Goal: Information Seeking & Learning: Learn about a topic

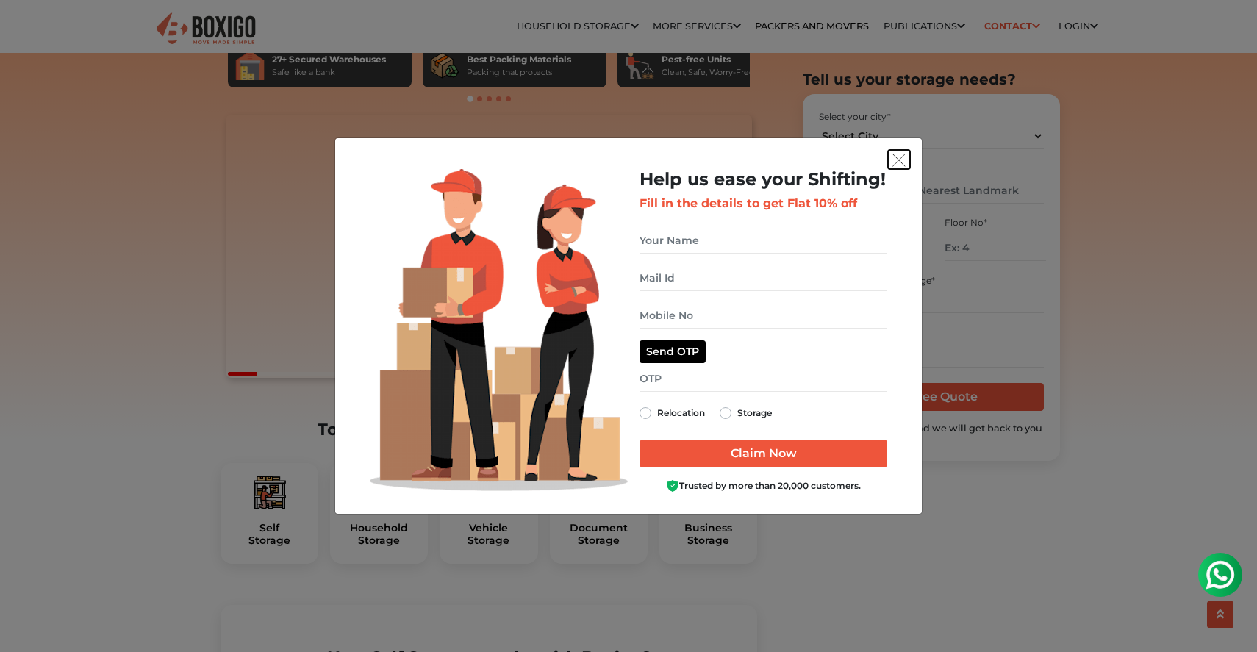
click at [903, 156] on img "get free quote dialog" at bounding box center [899, 160] width 13 height 13
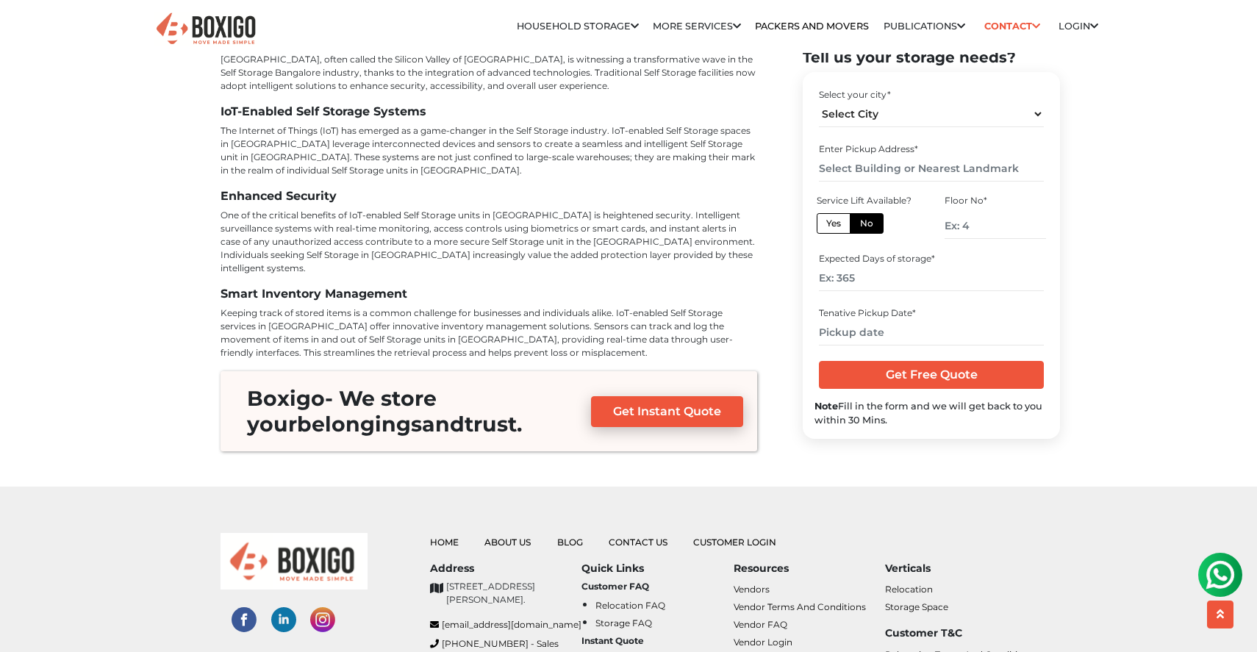
scroll to position [5355, 0]
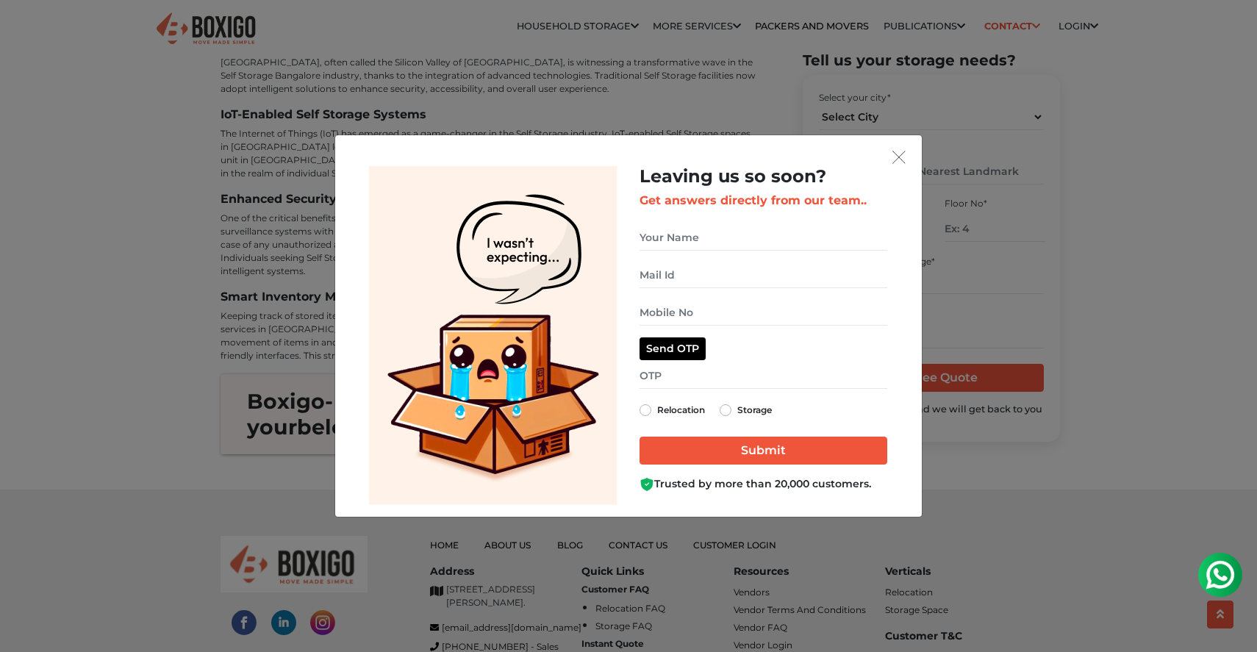
click at [899, 149] on button "get free quote dialog" at bounding box center [899, 156] width 22 height 19
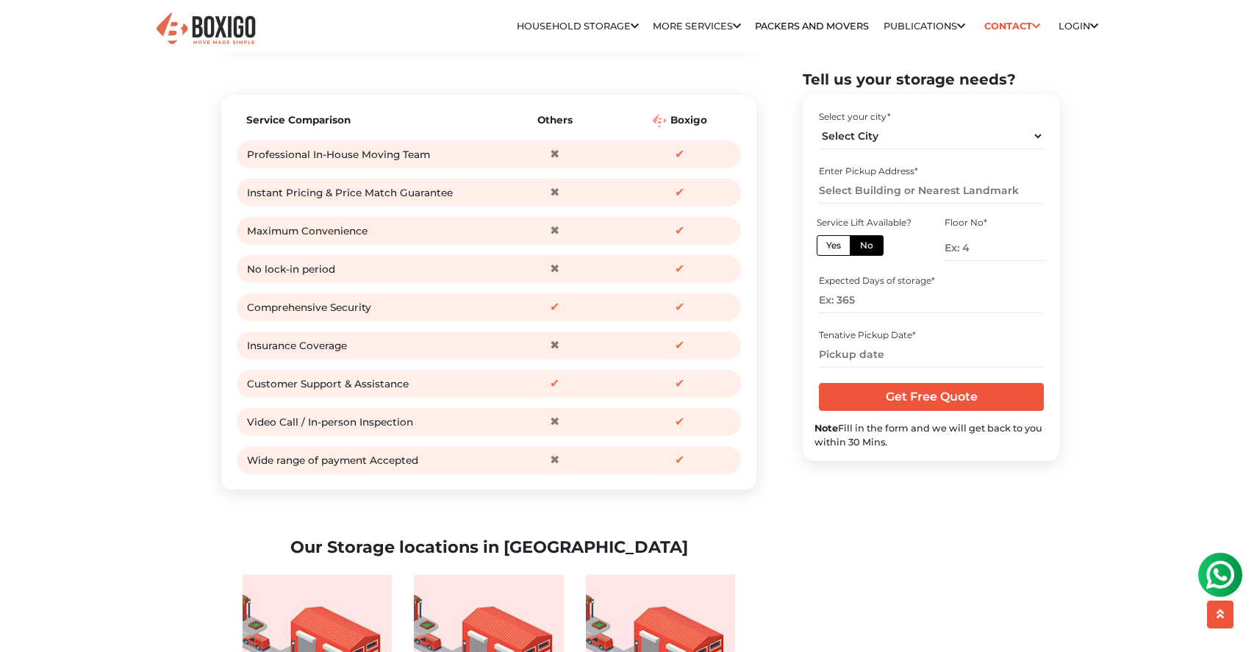
scroll to position [1585, 0]
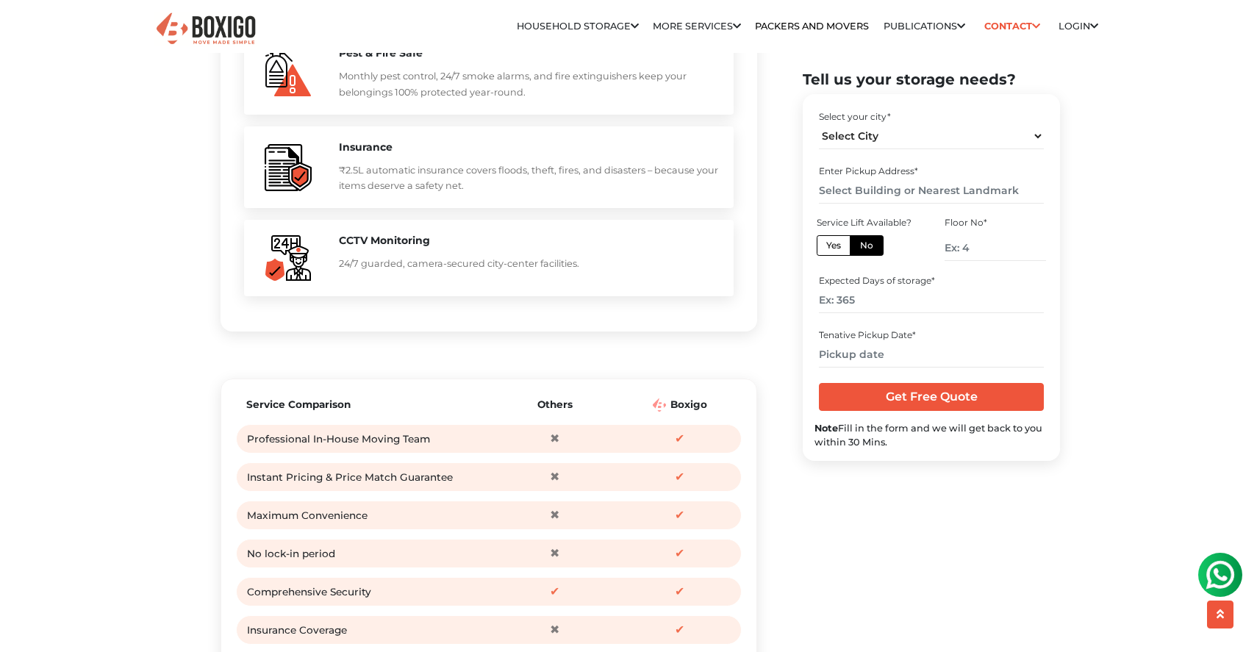
click at [1226, 582] on img at bounding box center [1220, 574] width 29 height 29
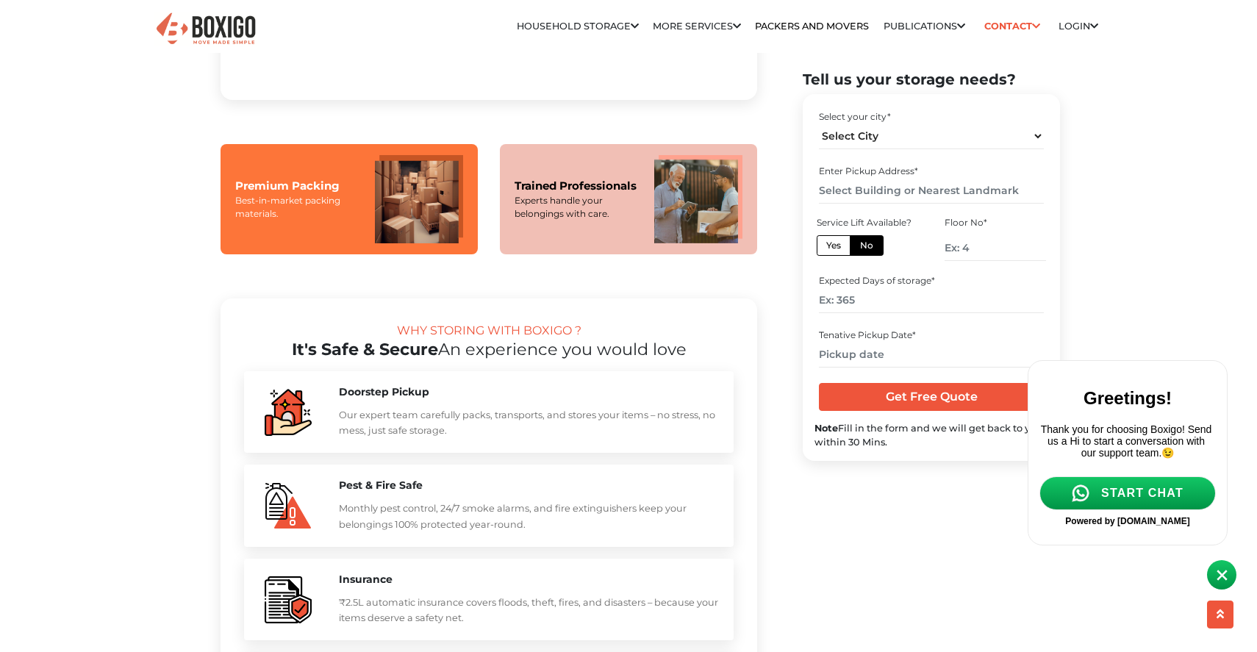
scroll to position [0, 0]
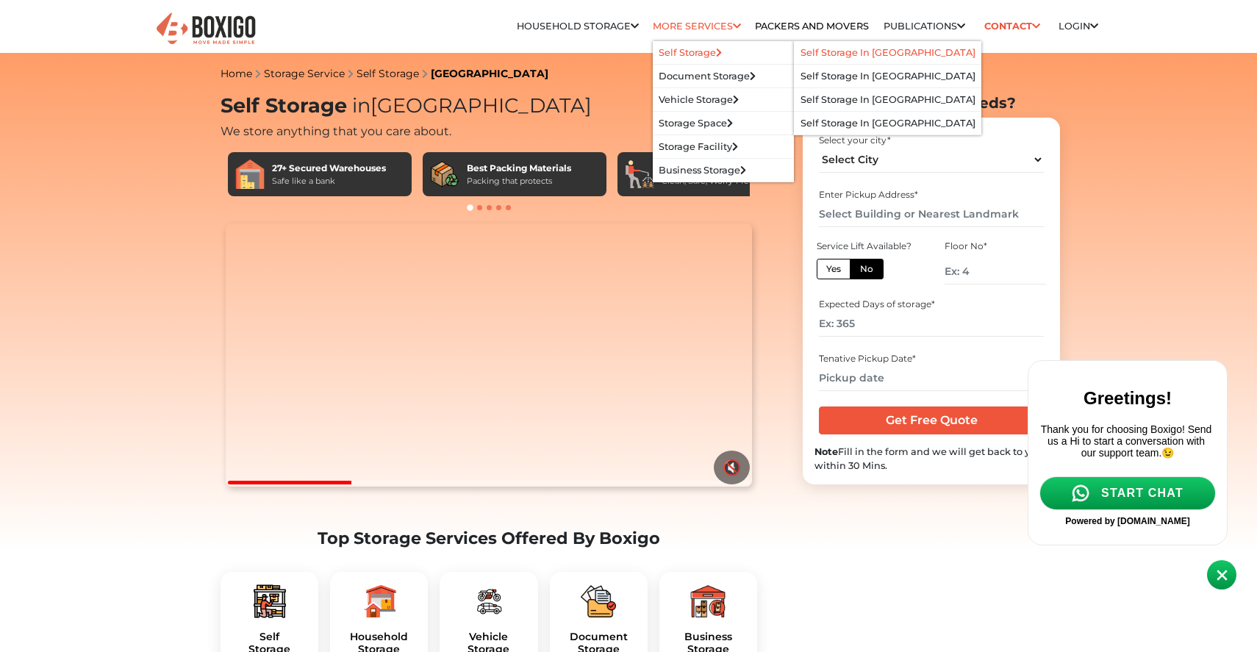
click at [868, 54] on link "Self Storage in [GEOGRAPHIC_DATA]" at bounding box center [888, 52] width 175 height 11
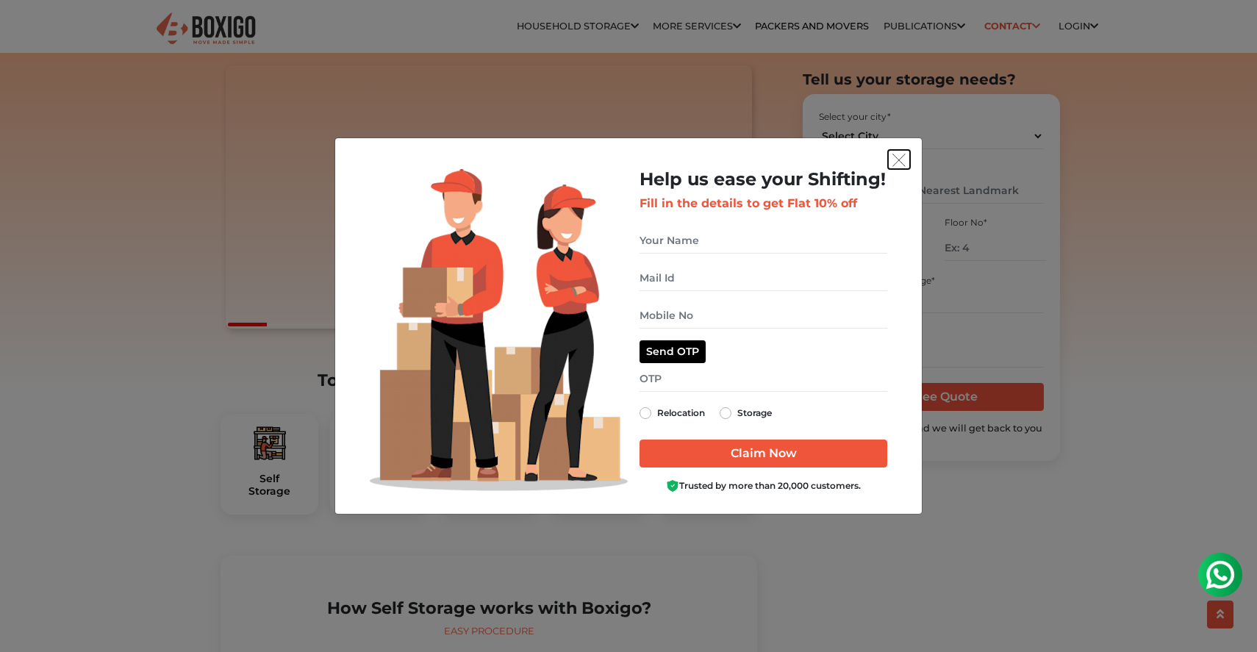
click at [899, 157] on img "get free quote dialog" at bounding box center [899, 160] width 13 height 13
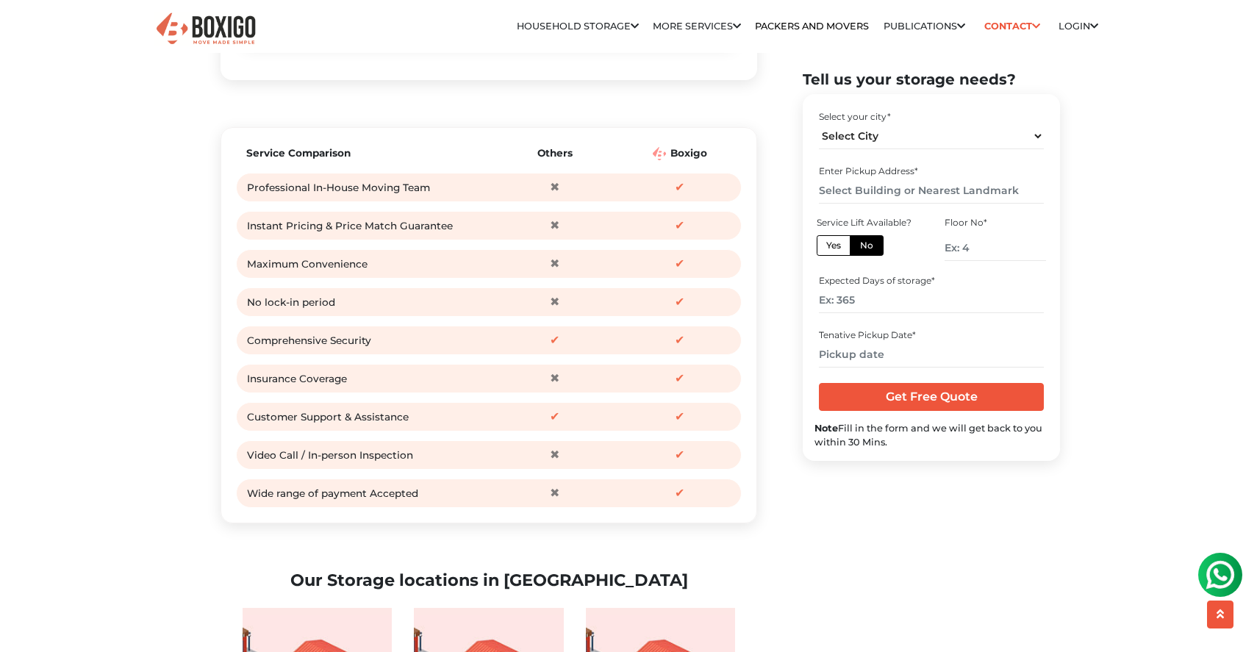
scroll to position [1837, 0]
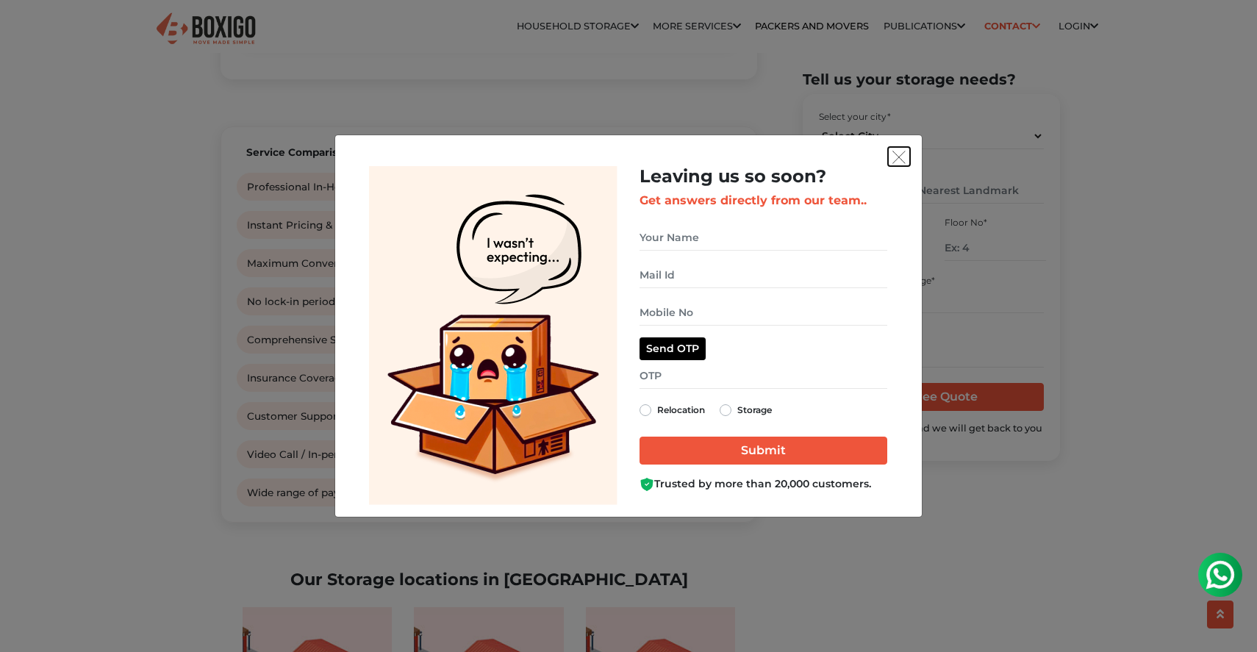
click at [903, 156] on img "get free quote dialog" at bounding box center [899, 157] width 13 height 13
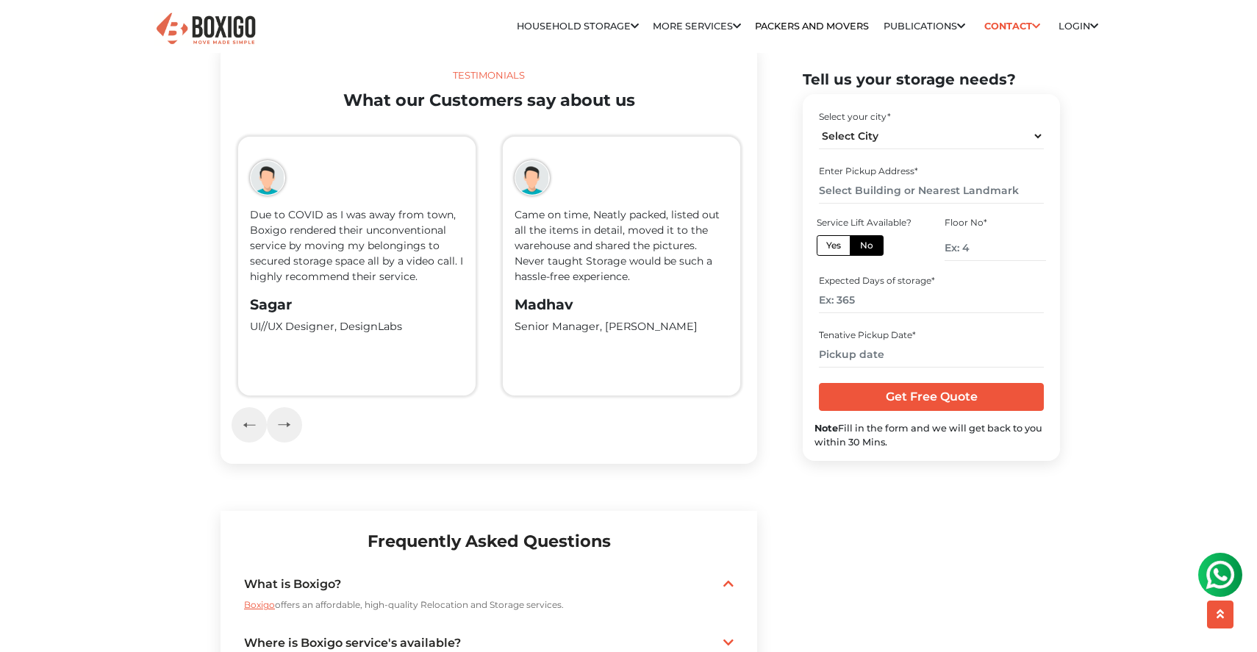
scroll to position [3241, 0]
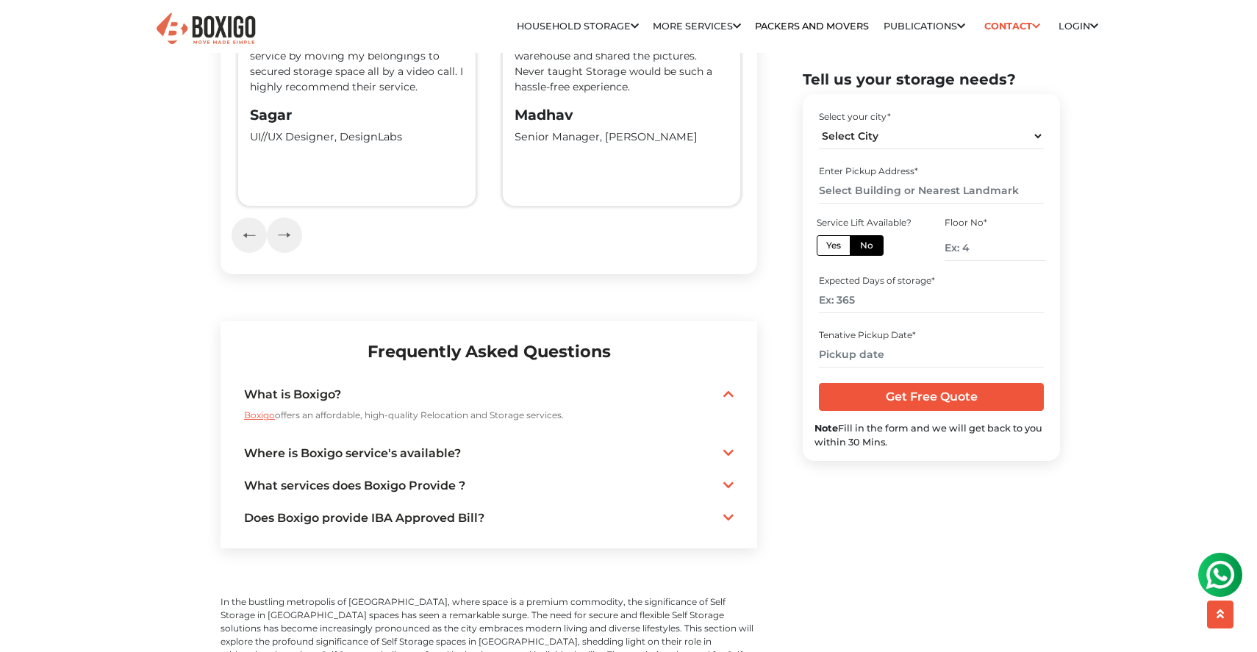
click at [720, 445] on link "Where is Boxigo service's available?" at bounding box center [489, 454] width 490 height 18
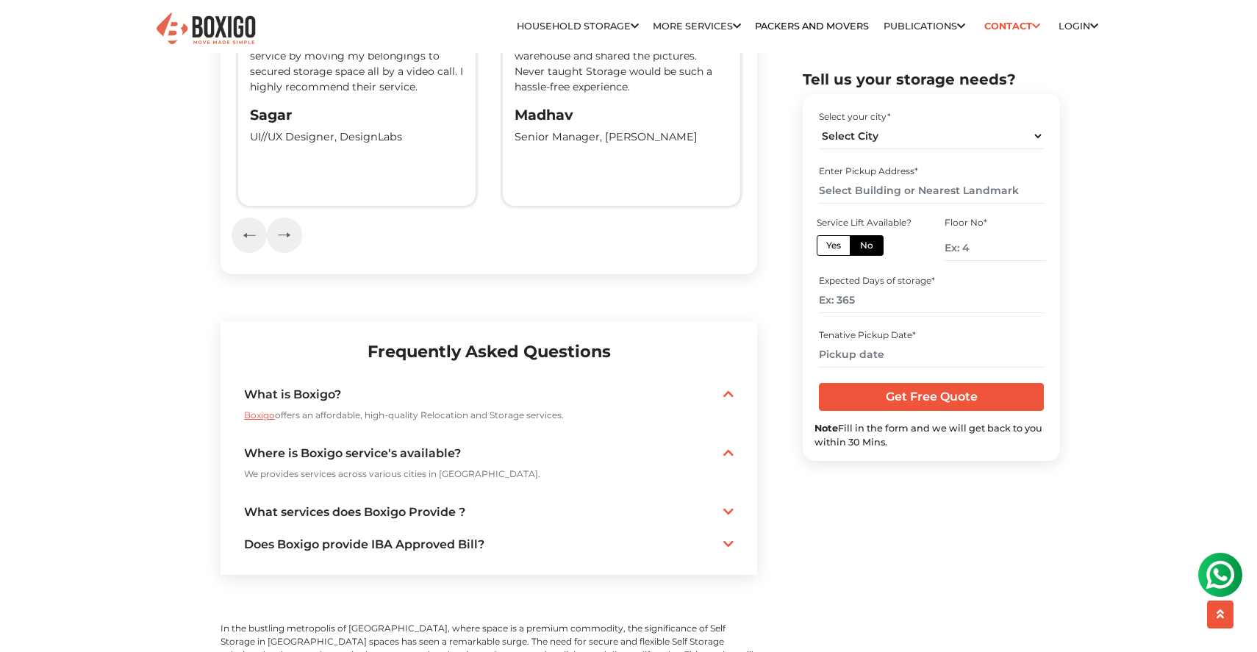
click at [724, 499] on div "What services does Boxigo Provide ? Packing | loading | Transporation | Unloadi…" at bounding box center [489, 512] width 490 height 27
click at [724, 506] on icon at bounding box center [729, 512] width 10 height 12
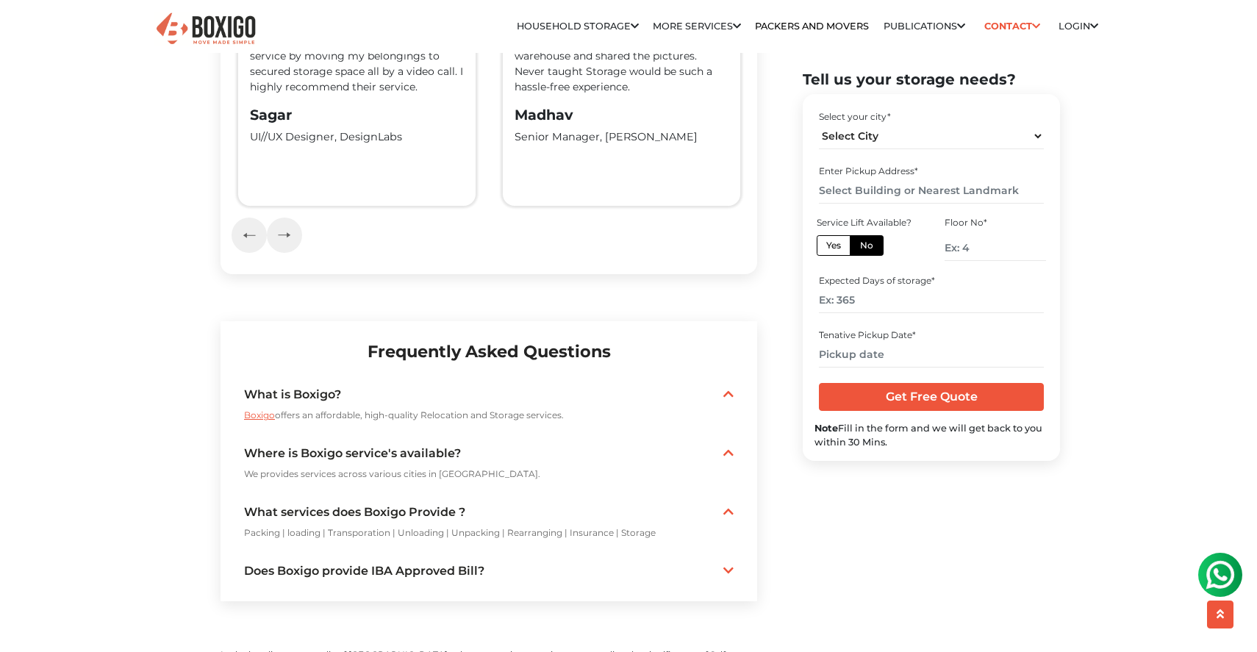
click at [732, 557] on div "Does Boxigo provide IBA Approved Bill? As an IBA-approved professional packers …" at bounding box center [489, 570] width 490 height 27
click at [733, 562] on div "What is Boxigo? Boxigo offers an affordable, high-quality Relocation and Storag…" at bounding box center [489, 483] width 490 height 204
click at [726, 565] on icon at bounding box center [729, 571] width 10 height 12
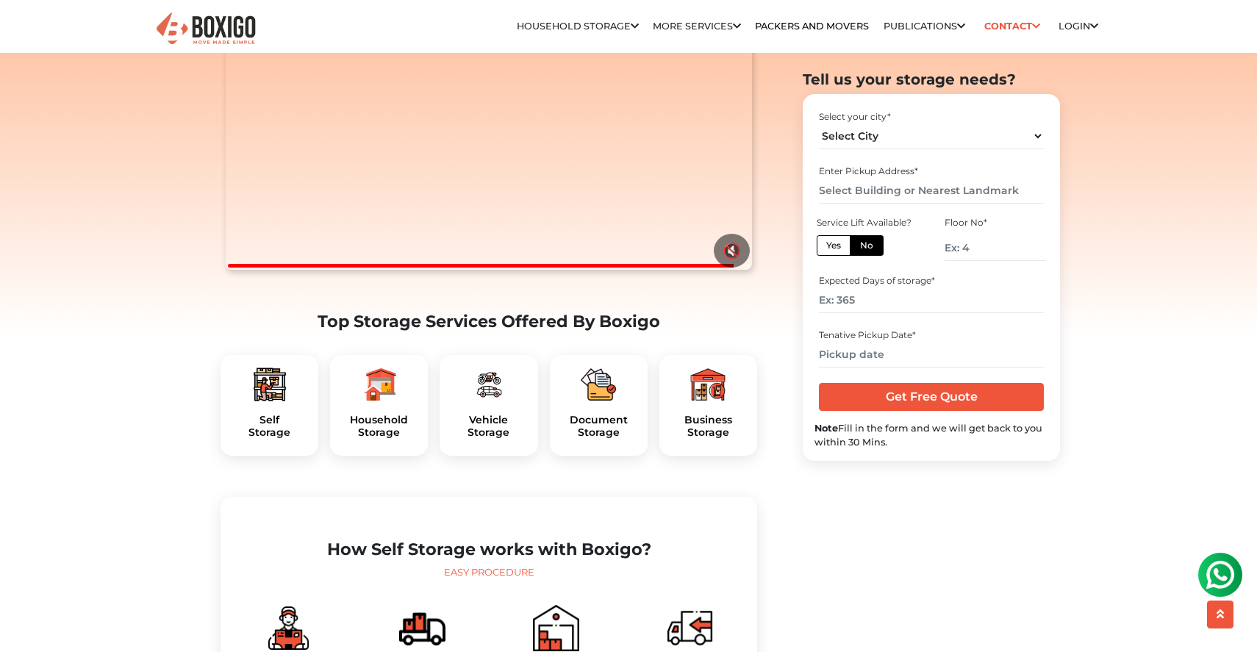
scroll to position [0, 0]
